Goal: Task Accomplishment & Management: Complete application form

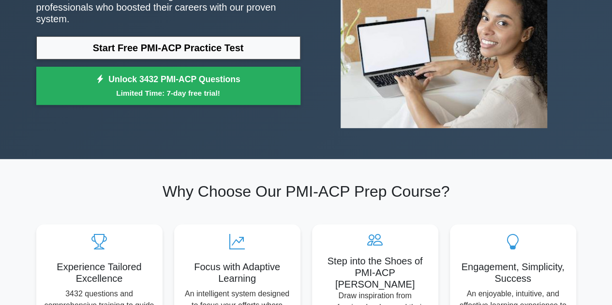
scroll to position [48, 0]
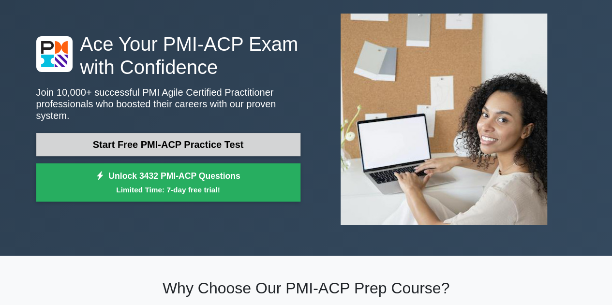
click at [182, 138] on link "Start Free PMI-ACP Practice Test" at bounding box center [168, 144] width 264 height 23
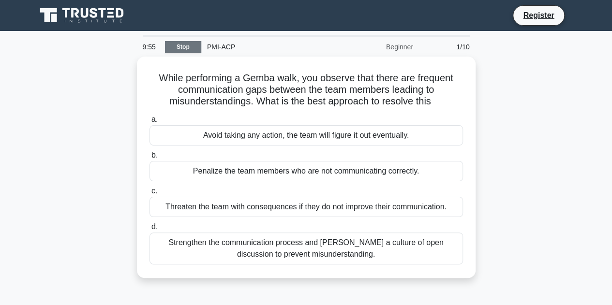
click at [186, 47] on link "Stop" at bounding box center [183, 47] width 36 height 12
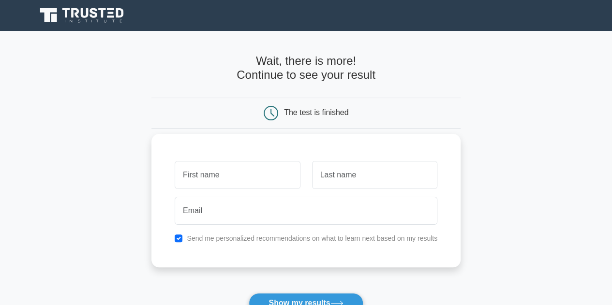
scroll to position [48, 0]
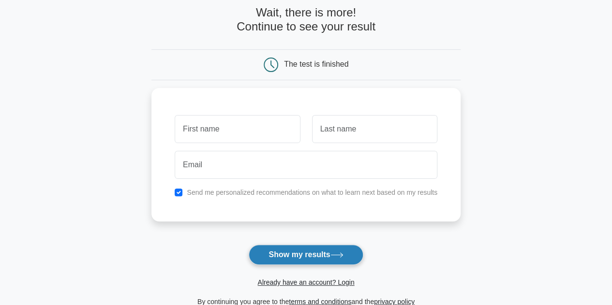
click at [340, 255] on icon at bounding box center [337, 255] width 12 height 4
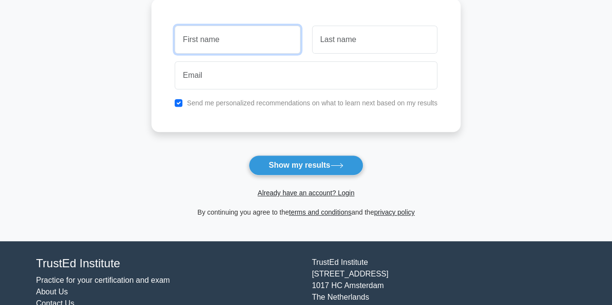
scroll to position [180, 0]
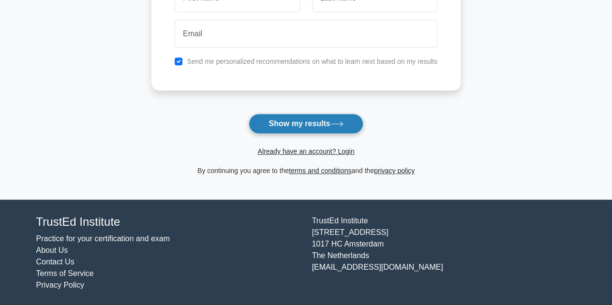
click at [309, 122] on button "Show my results" at bounding box center [306, 124] width 114 height 20
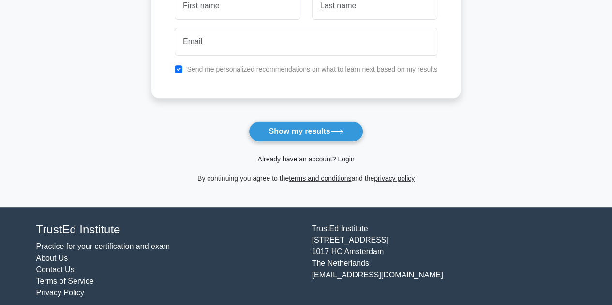
click at [297, 156] on link "Already have an account? Login" at bounding box center [305, 159] width 97 height 8
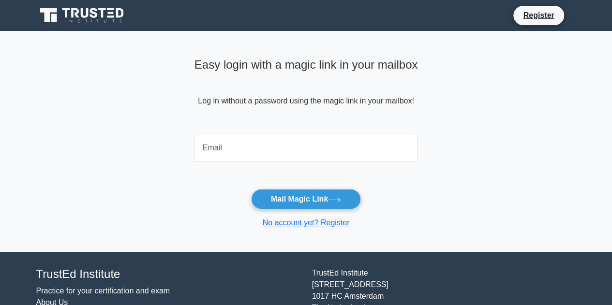
drag, startPoint x: 0, startPoint y: 0, endPoint x: 297, endPoint y: 156, distance: 335.1
click at [297, 156] on input "email" at bounding box center [307, 148] width 224 height 28
type input "vijaykumar.d@veetechnologies.com"
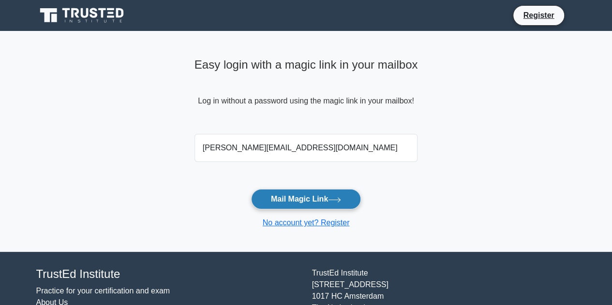
click at [294, 193] on button "Mail Magic Link" at bounding box center [306, 199] width 110 height 20
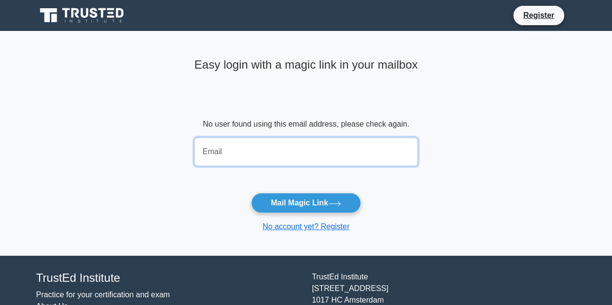
click at [305, 148] on input "email" at bounding box center [307, 152] width 224 height 28
type input "vkdeena@gmail.com"
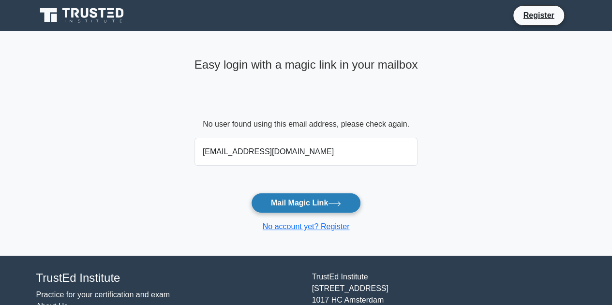
click at [340, 197] on button "Mail Magic Link" at bounding box center [306, 203] width 110 height 20
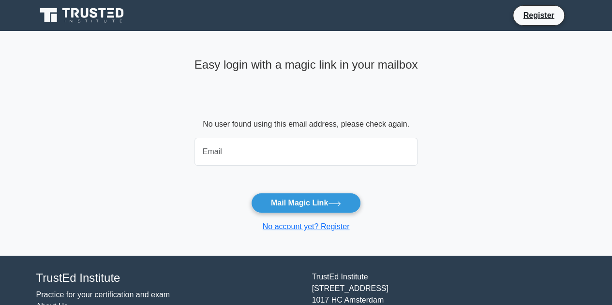
drag, startPoint x: 0, startPoint y: 0, endPoint x: 286, endPoint y: 152, distance: 323.7
click at [286, 152] on input "email" at bounding box center [307, 152] width 224 height 28
type input "vijaykumar.d@veetechnologies.com"
